Goal: Find specific page/section: Find specific page/section

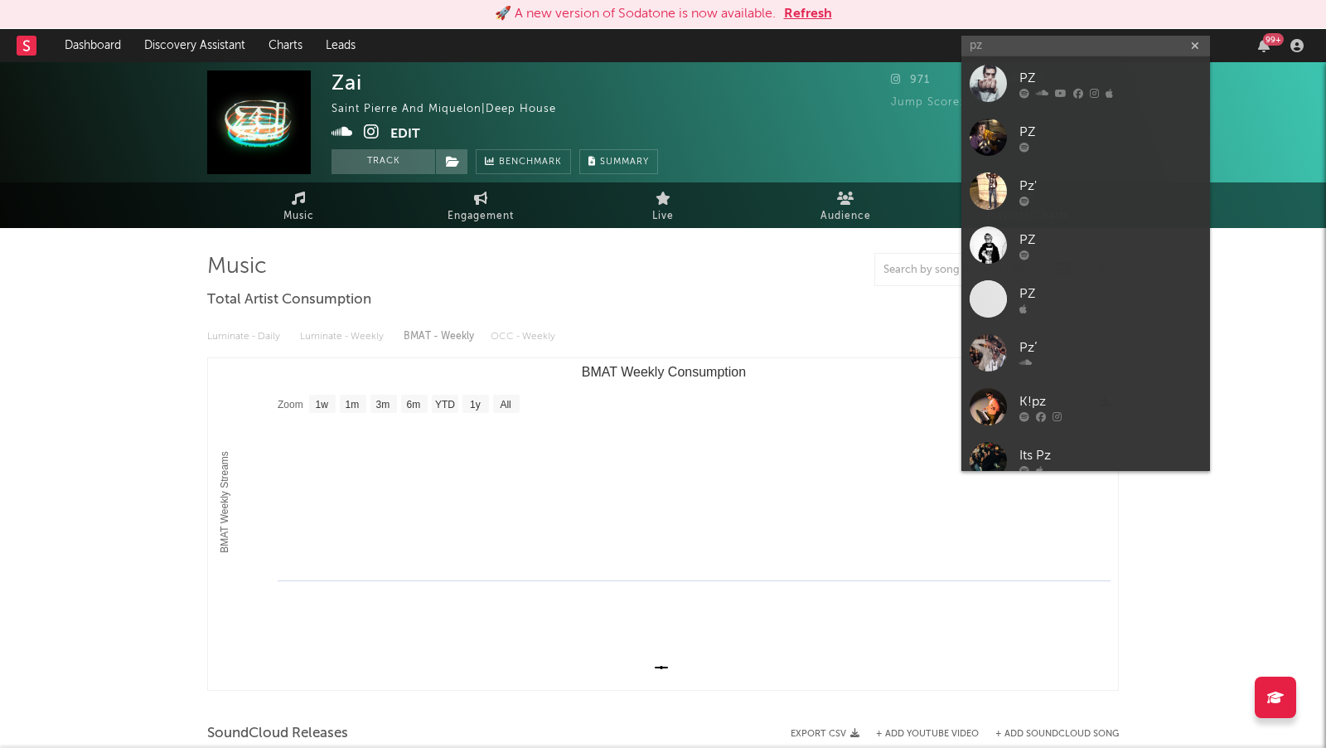
select select "1w"
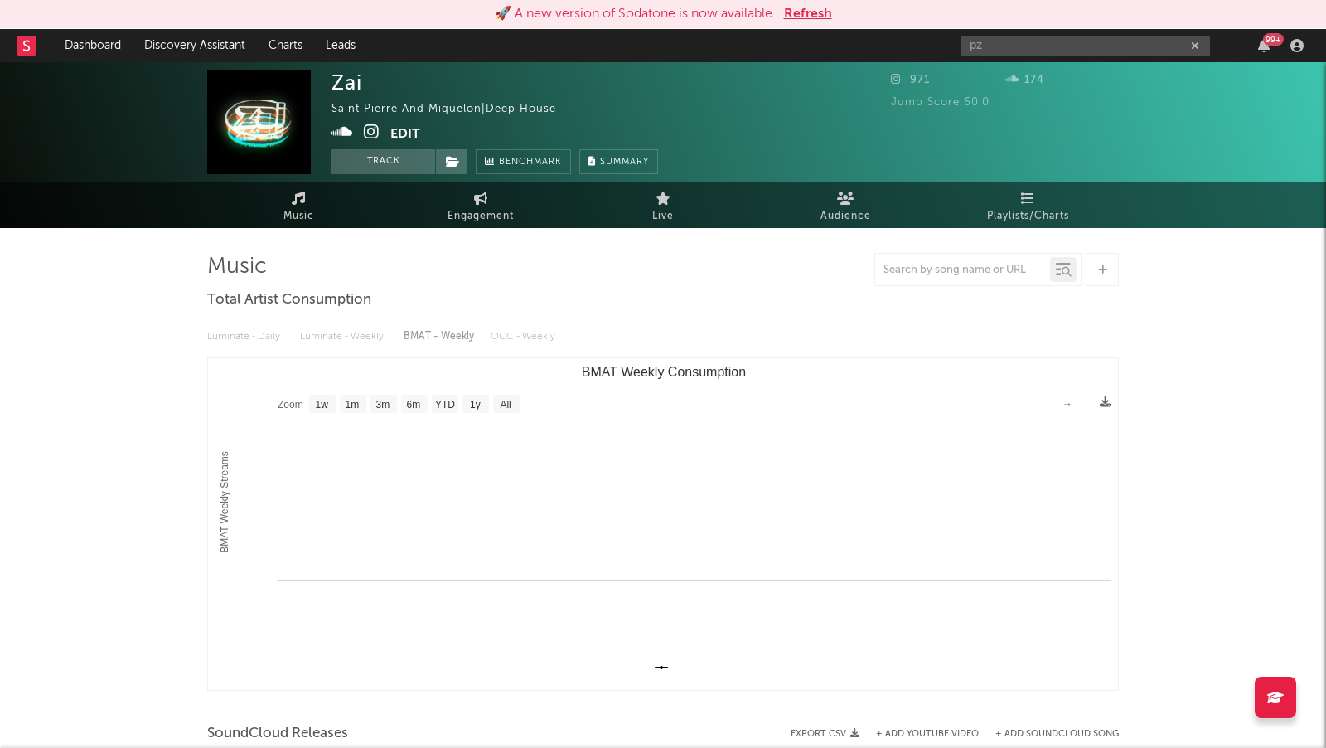
click at [29, 41] on rect at bounding box center [27, 46] width 20 height 20
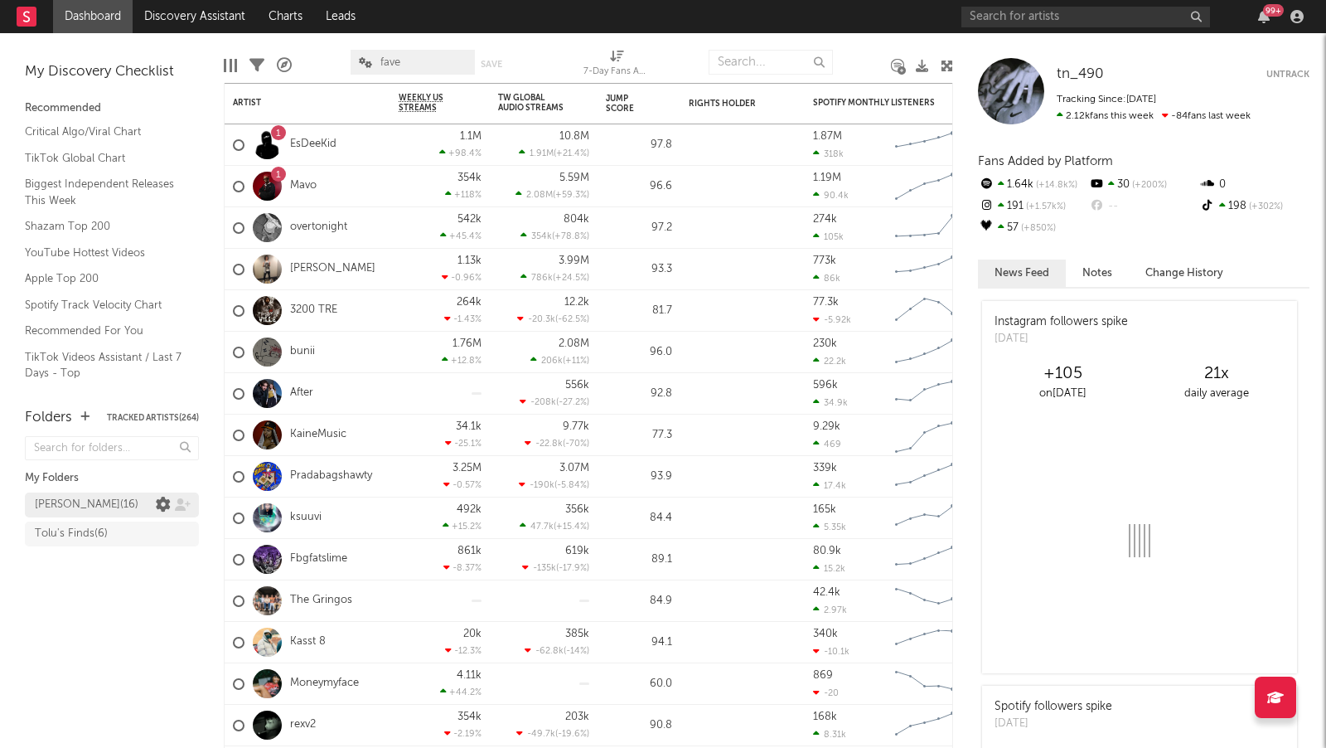
click at [161, 504] on icon at bounding box center [163, 504] width 15 height 15
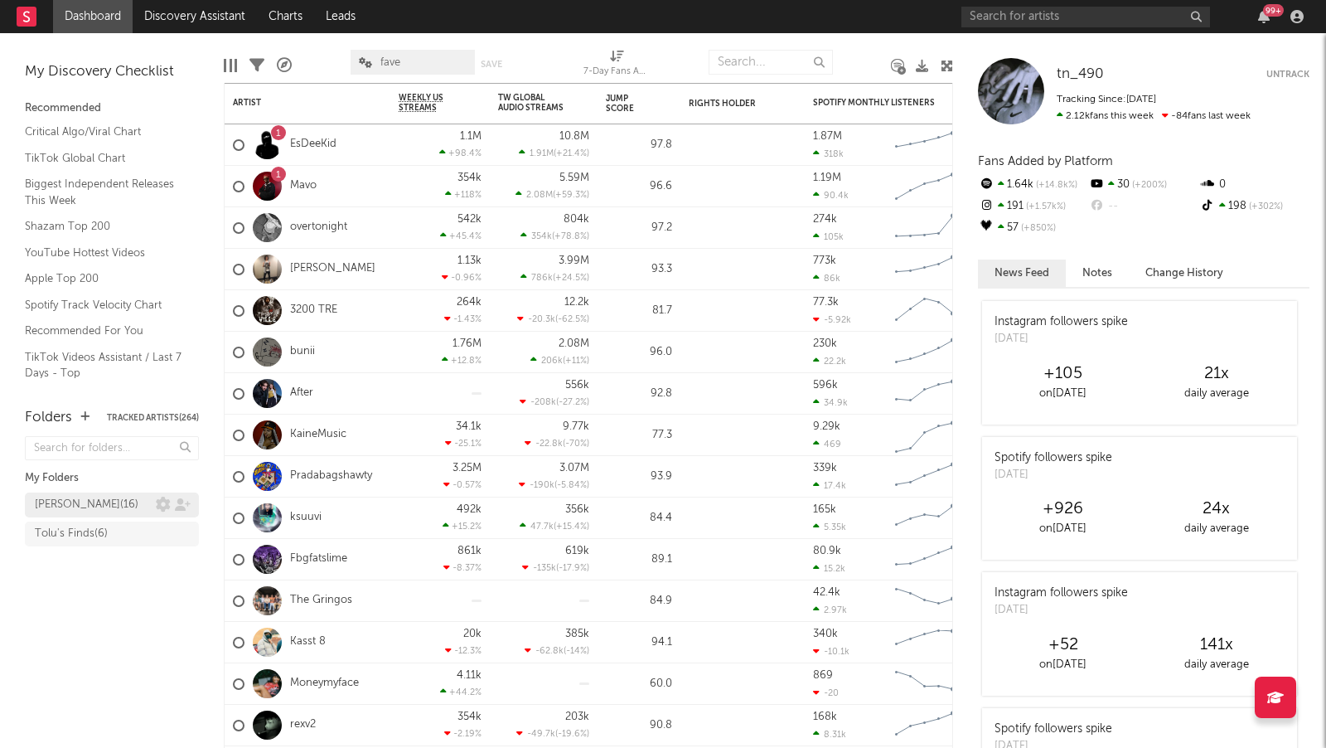
click at [141, 504] on div "[PERSON_NAME] ( 16 )" at bounding box center [95, 505] width 121 height 20
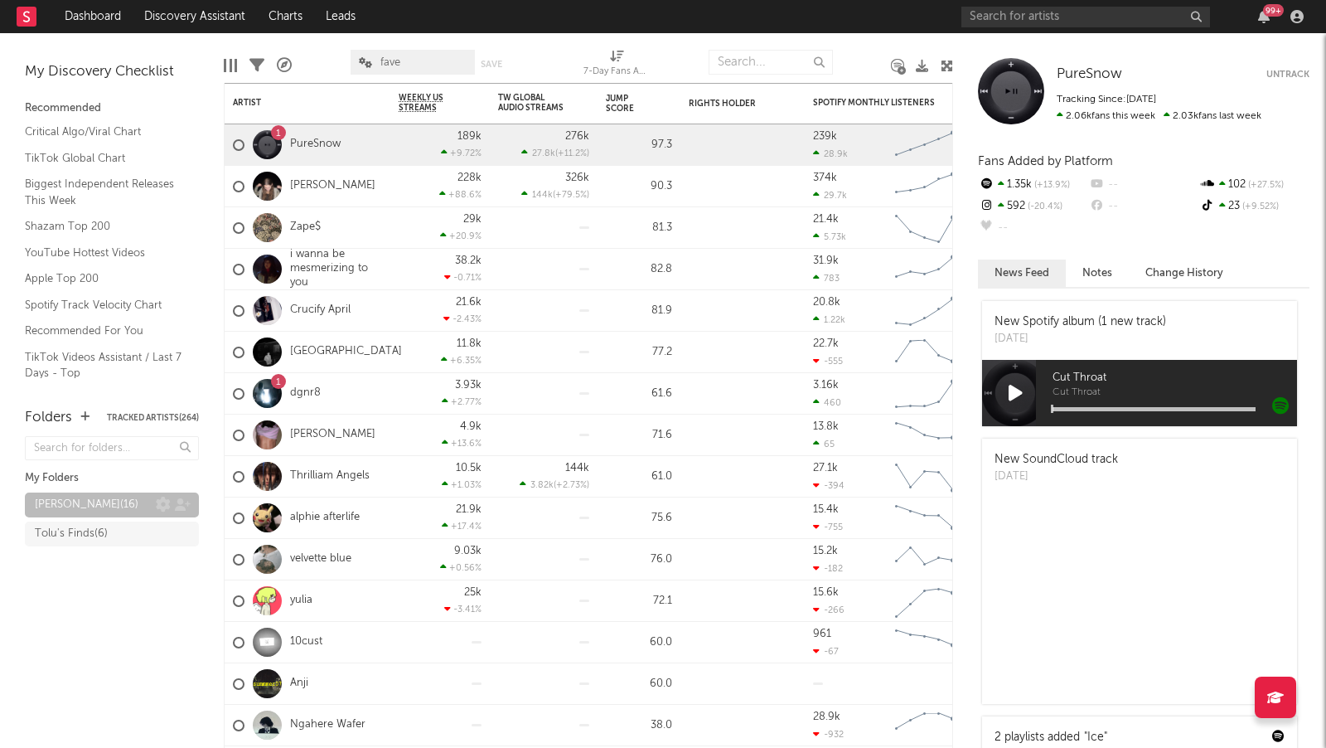
click at [61, 507] on div "[PERSON_NAME] ( 16 )" at bounding box center [87, 505] width 104 height 20
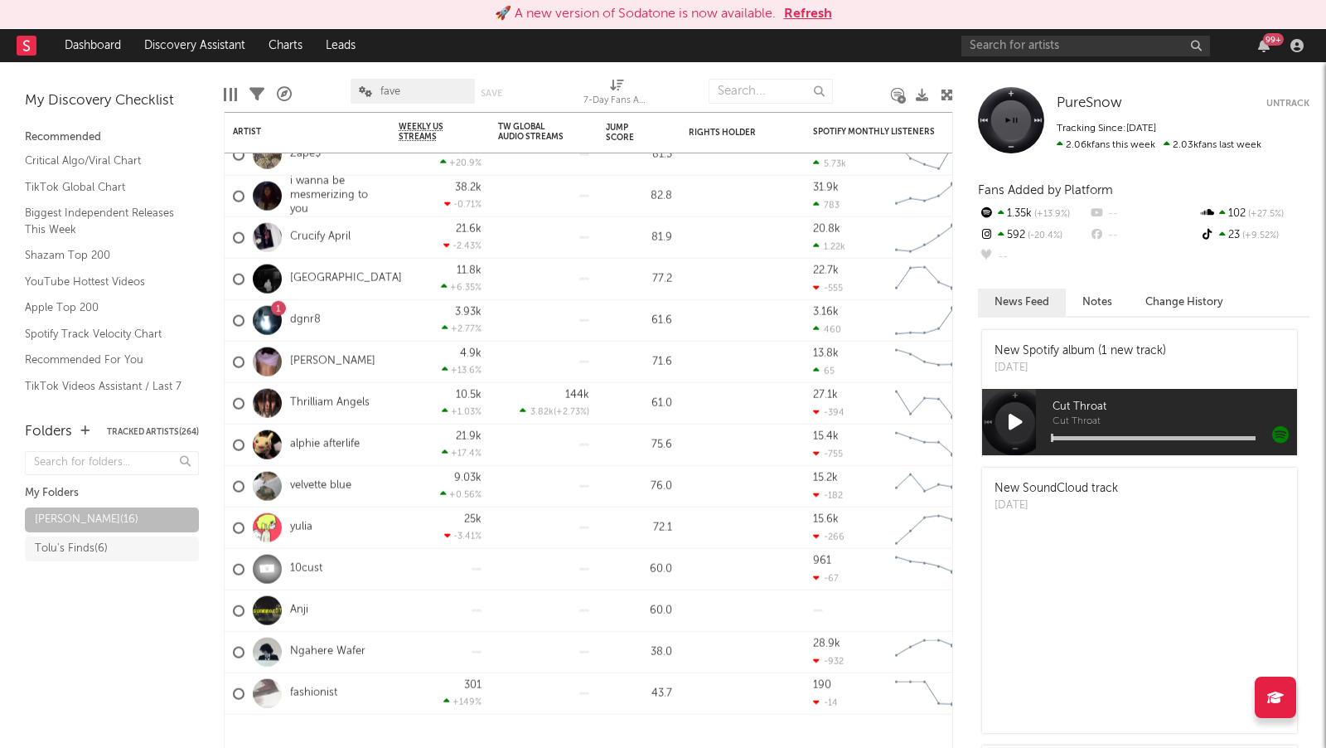
click at [807, 13] on button "Refresh" at bounding box center [808, 14] width 48 height 20
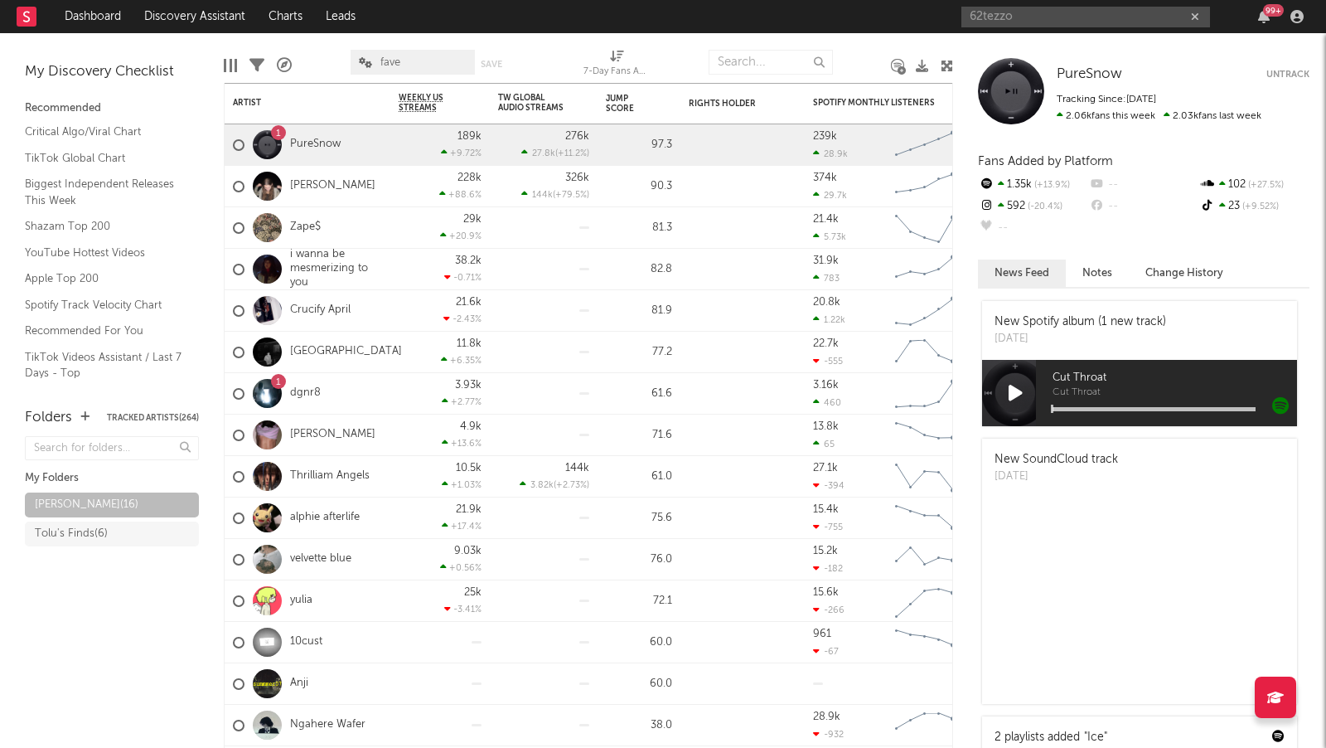
type input "62tezzo"
